Goal: Information Seeking & Learning: Check status

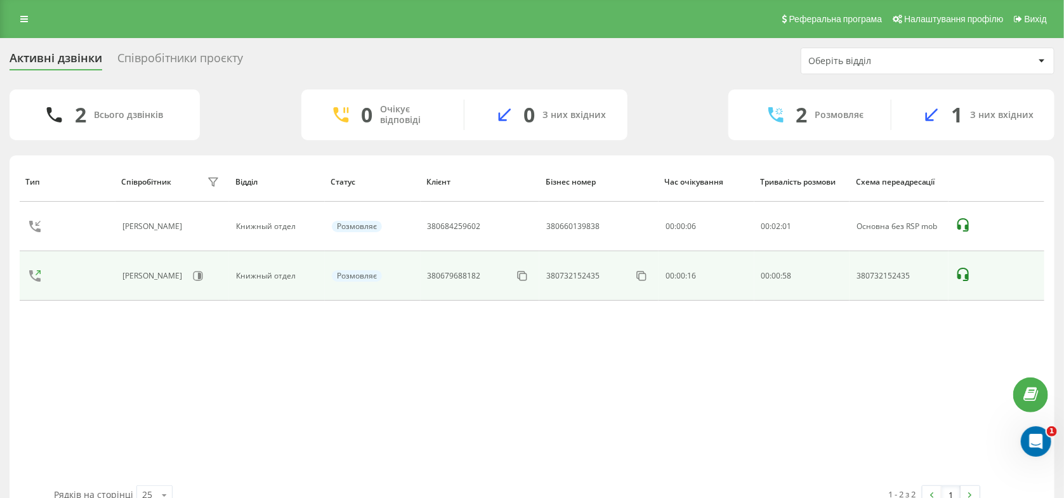
click at [208, 281] on div "[PERSON_NAME]" at bounding box center [172, 276] width 100 height 22
click at [203, 279] on icon at bounding box center [198, 276] width 10 height 10
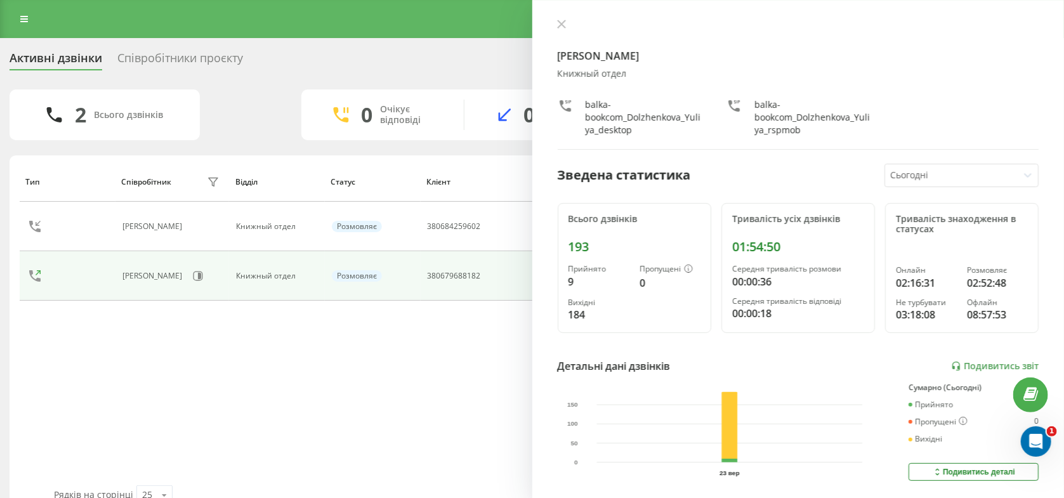
click at [162, 43] on div "Активні дзвінки Співробітники проєкту Оберіть відділ 2 Всього дзвінків 0 Очікує…" at bounding box center [532, 282] width 1064 height 489
click at [161, 60] on div "Співробітники проєкту" at bounding box center [180, 61] width 126 height 20
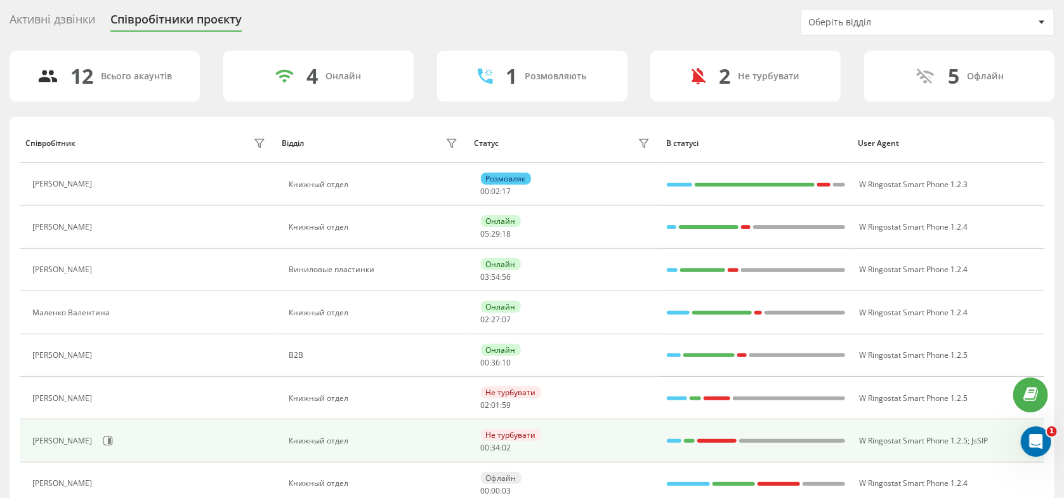
scroll to position [67, 0]
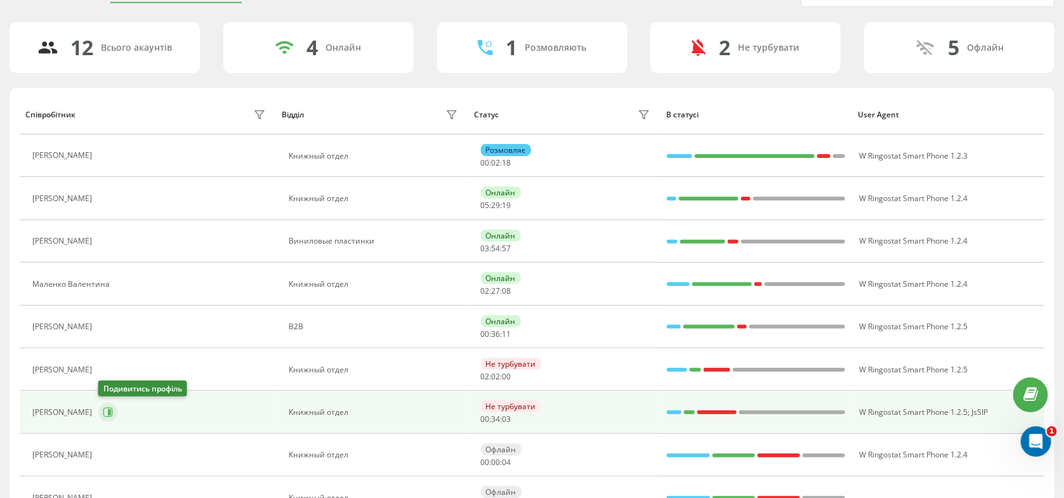
click at [106, 411] on icon at bounding box center [108, 412] width 10 height 10
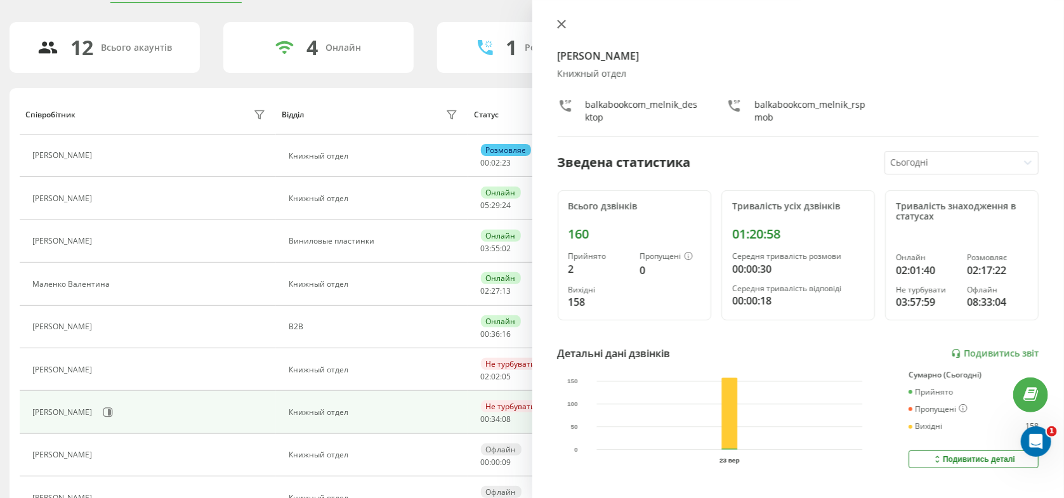
click at [565, 23] on button at bounding box center [561, 25] width 16 height 12
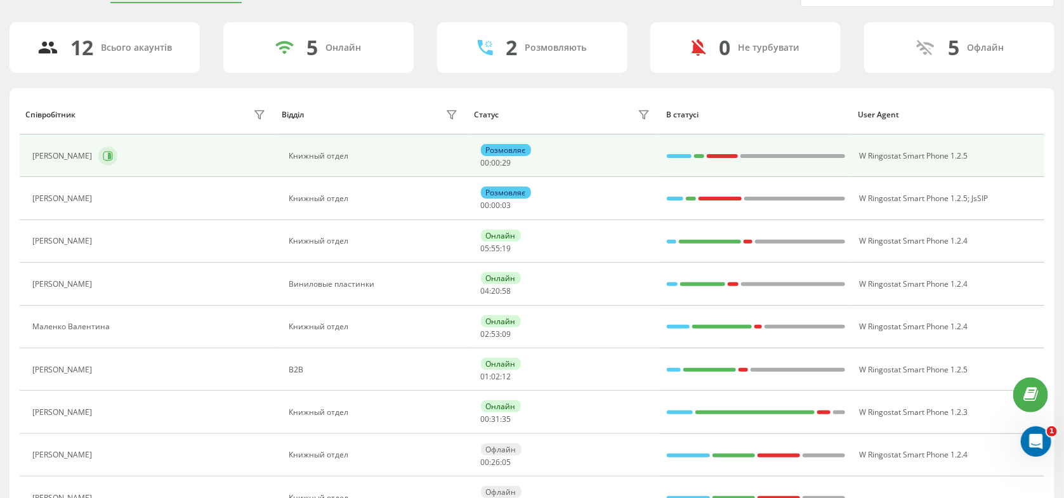
click at [117, 152] on button at bounding box center [107, 156] width 19 height 19
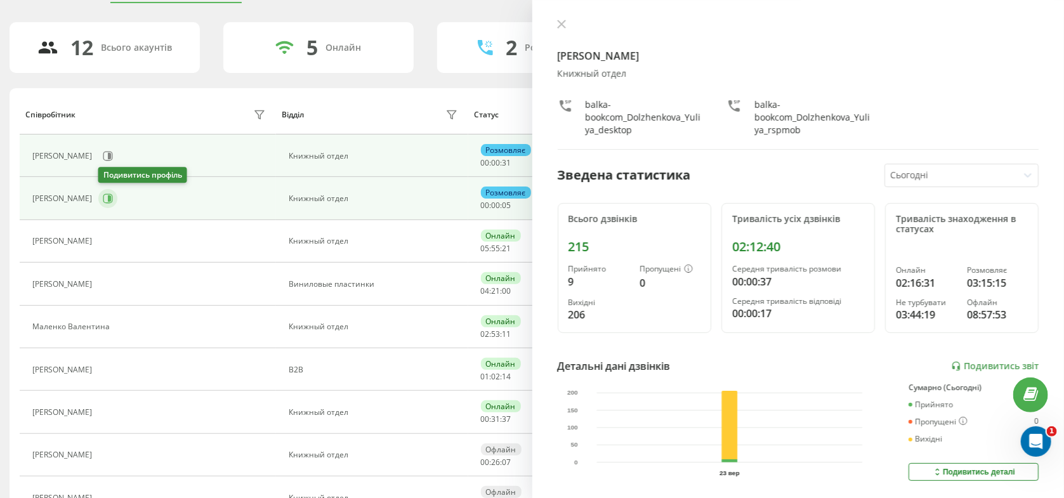
click at [101, 199] on button at bounding box center [107, 198] width 19 height 19
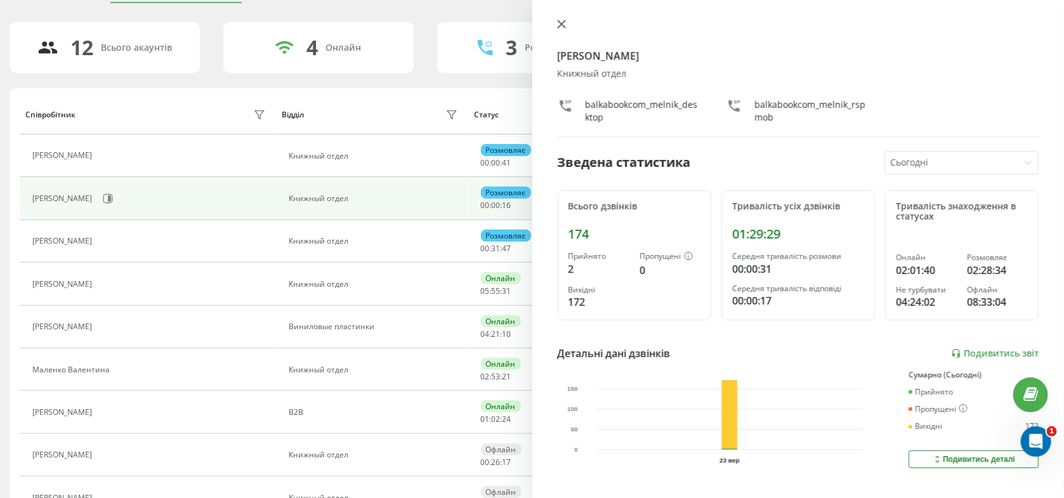
click at [562, 22] on icon at bounding box center [561, 24] width 8 height 8
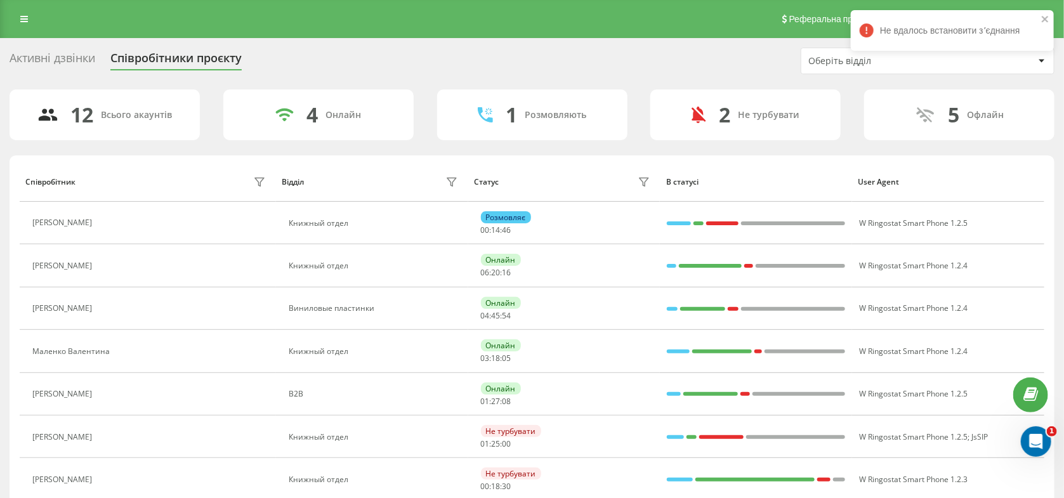
click at [71, 61] on div "Активні дзвінки" at bounding box center [53, 61] width 86 height 20
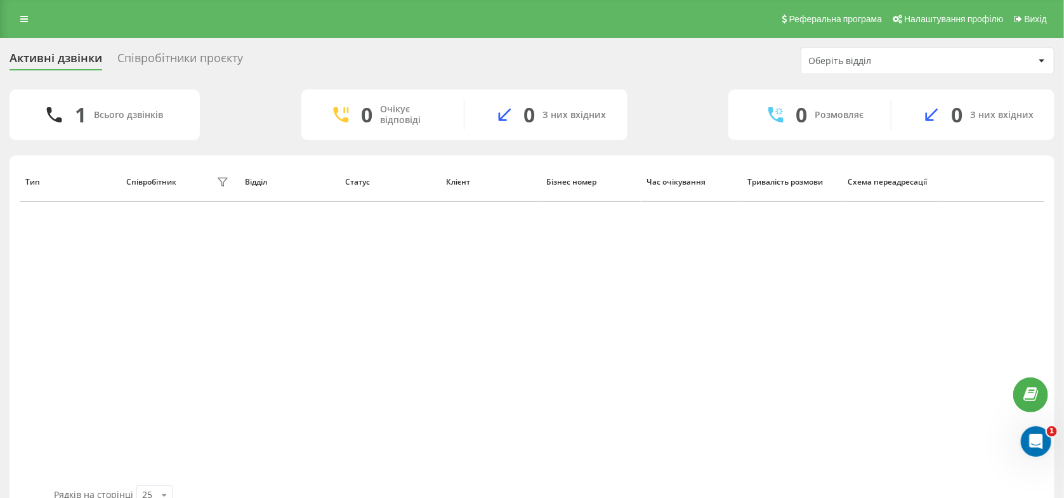
click at [197, 73] on div "Активні дзвінки Співробітники проєкту Оберіть відділ" at bounding box center [532, 61] width 1045 height 27
click at [197, 60] on div "Співробітники проєкту" at bounding box center [180, 61] width 126 height 20
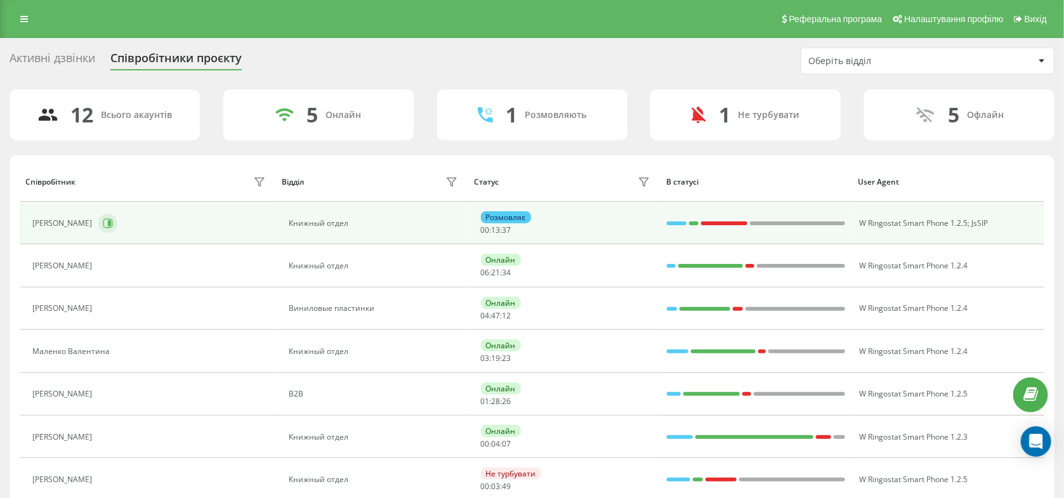
click at [115, 225] on button at bounding box center [107, 223] width 19 height 19
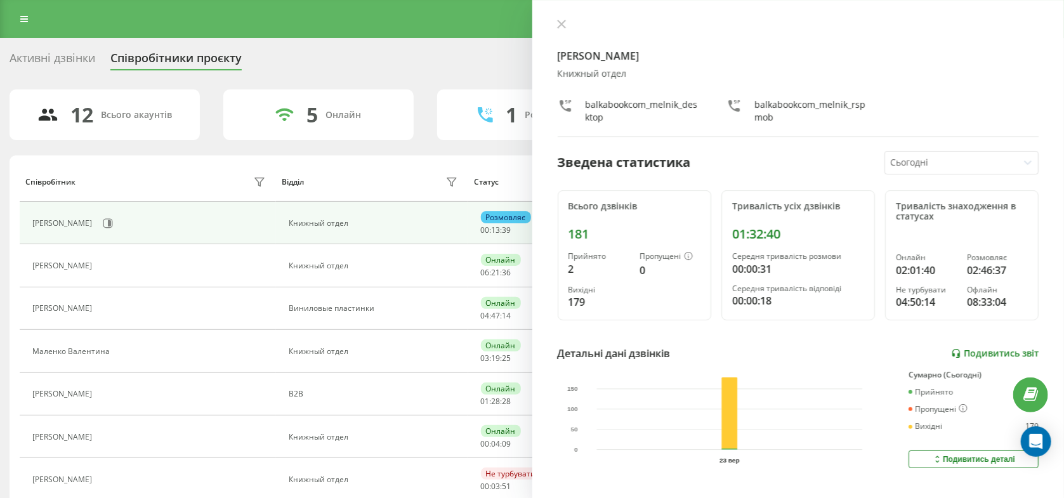
click at [964, 355] on link "Подивитись звіт" at bounding box center [995, 353] width 88 height 11
click at [105, 224] on icon at bounding box center [108, 223] width 10 height 10
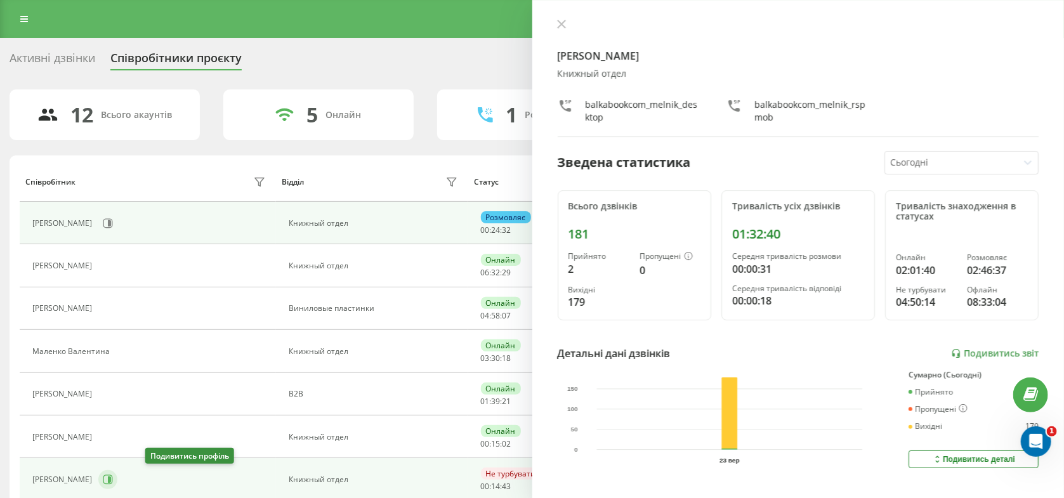
click at [113, 478] on icon at bounding box center [108, 480] width 10 height 10
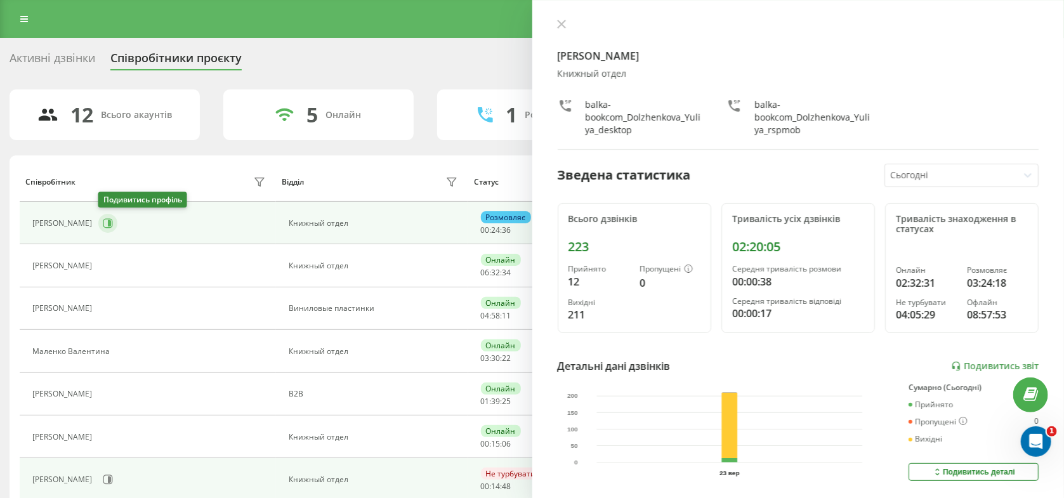
click at [111, 224] on icon at bounding box center [108, 223] width 10 height 10
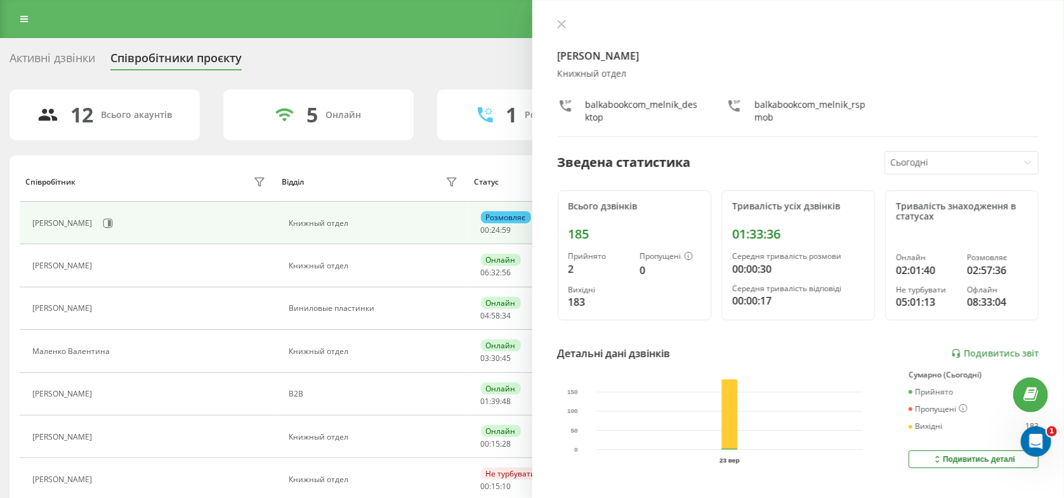
click at [12, 13] on div "Реферальна програма Налаштування профілю Вихід" at bounding box center [532, 19] width 1064 height 38
click at [22, 17] on icon at bounding box center [24, 19] width 8 height 9
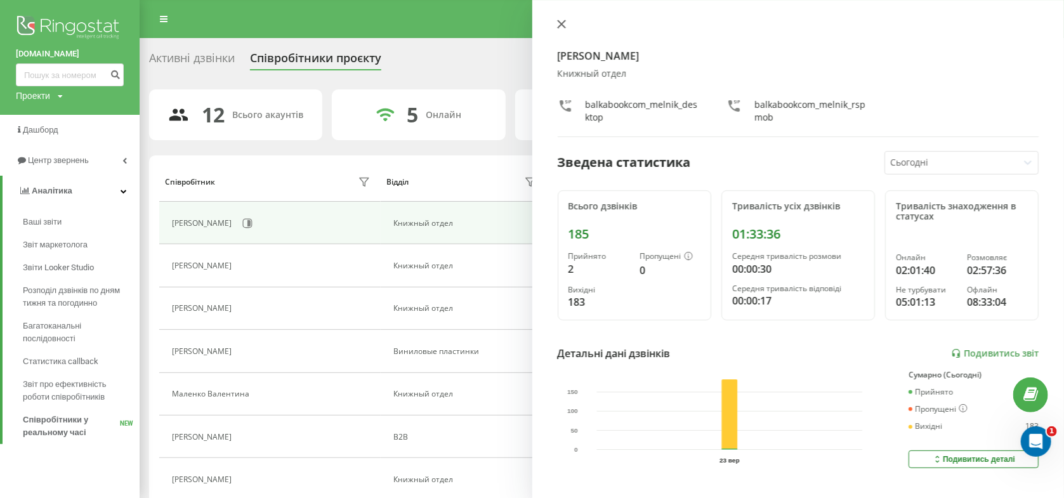
click at [560, 26] on icon at bounding box center [561, 24] width 9 height 9
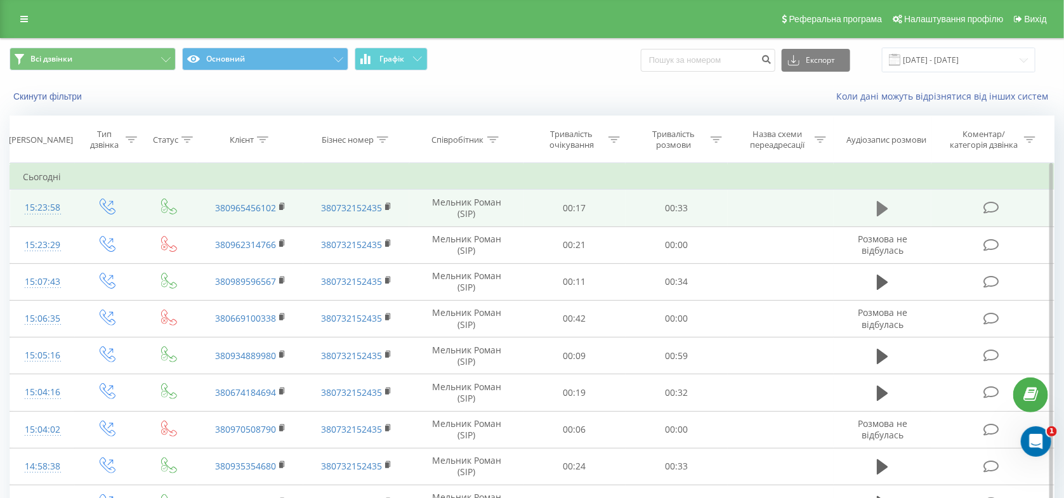
click at [880, 203] on icon at bounding box center [882, 208] width 11 height 15
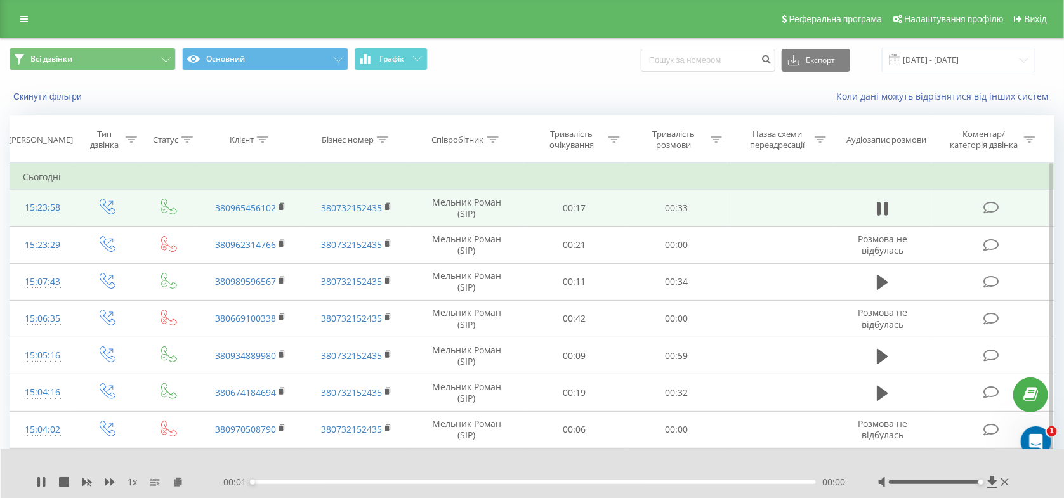
drag, startPoint x: 940, startPoint y: 483, endPoint x: 1075, endPoint y: 492, distance: 135.4
